Goal: Find specific page/section: Find specific page/section

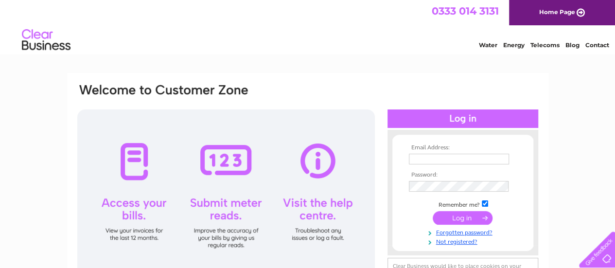
type input "sharon@valvetec-services.com"
click at [453, 215] on input "submit" at bounding box center [463, 218] width 60 height 14
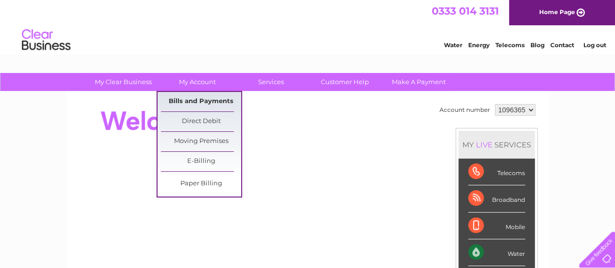
click at [203, 101] on link "Bills and Payments" at bounding box center [201, 101] width 80 height 19
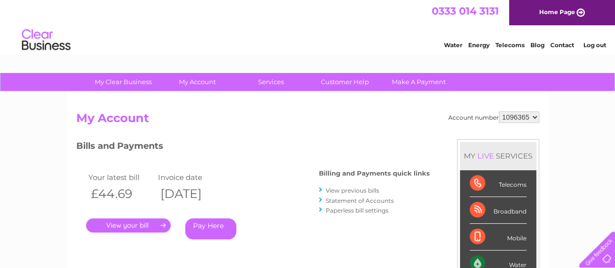
click at [144, 226] on link "." at bounding box center [128, 225] width 85 height 14
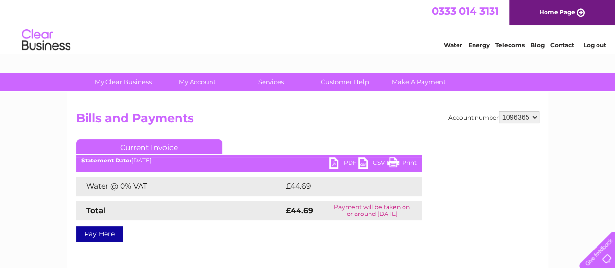
click at [396, 163] on link "Print" at bounding box center [402, 164] width 29 height 14
